Goal: Task Accomplishment & Management: Manage account settings

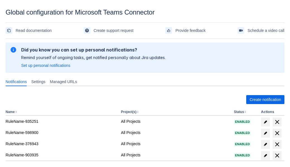
click at [265, 99] on span "Create notification" at bounding box center [266, 99] width 32 height 9
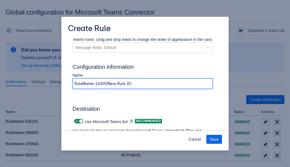
type input "RuleName-244909New Rule (5)"
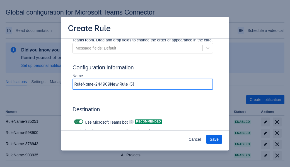
scroll to position [398, 0]
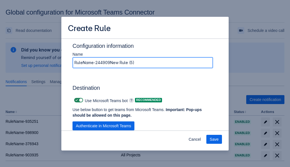
click at [104, 126] on span "Authenticate in Microsoft Teams" at bounding box center [103, 125] width 55 height 9
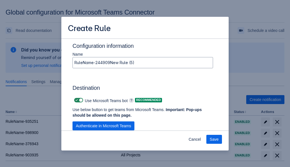
scroll to position [0, 0]
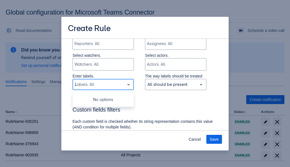
type input "244909_label"
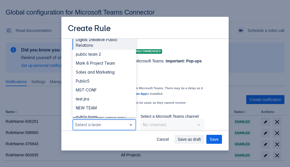
click at [104, 139] on div "Public4" at bounding box center [105, 143] width 64 height 9
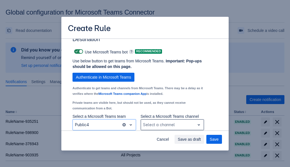
click at [172, 124] on div "Scrollable content" at bounding box center [168, 124] width 50 height 7
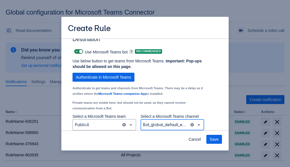
click at [214, 139] on span "Save" at bounding box center [214, 138] width 9 height 9
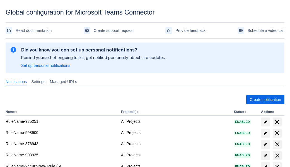
click at [277, 163] on span "delete" at bounding box center [277, 166] width 7 height 7
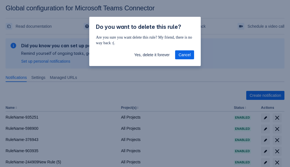
click at [152, 55] on span "Yes, delete it forever" at bounding box center [151, 54] width 35 height 9
